Goal: Task Accomplishment & Management: Complete application form

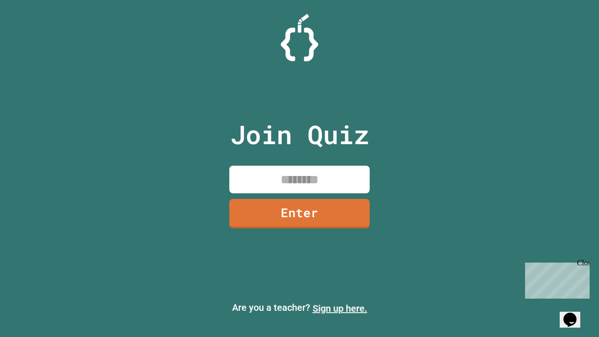
click at [340, 309] on link "Sign up here." at bounding box center [340, 308] width 55 height 11
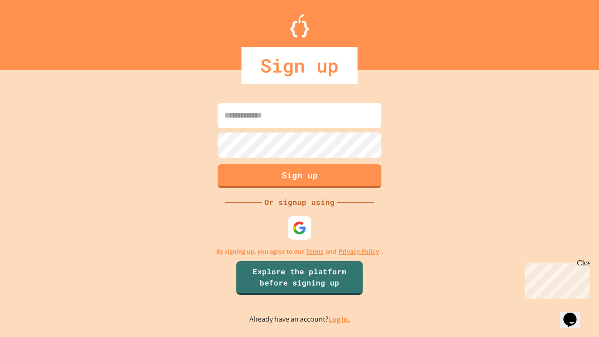
click at [340, 319] on link "Log in." at bounding box center [340, 320] width 22 height 10
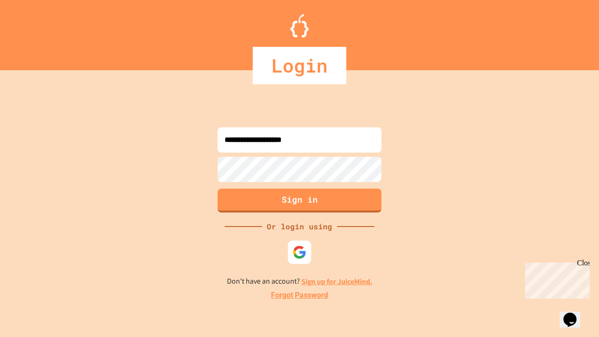
type input "**********"
